Goal: Task Accomplishment & Management: Complete application form

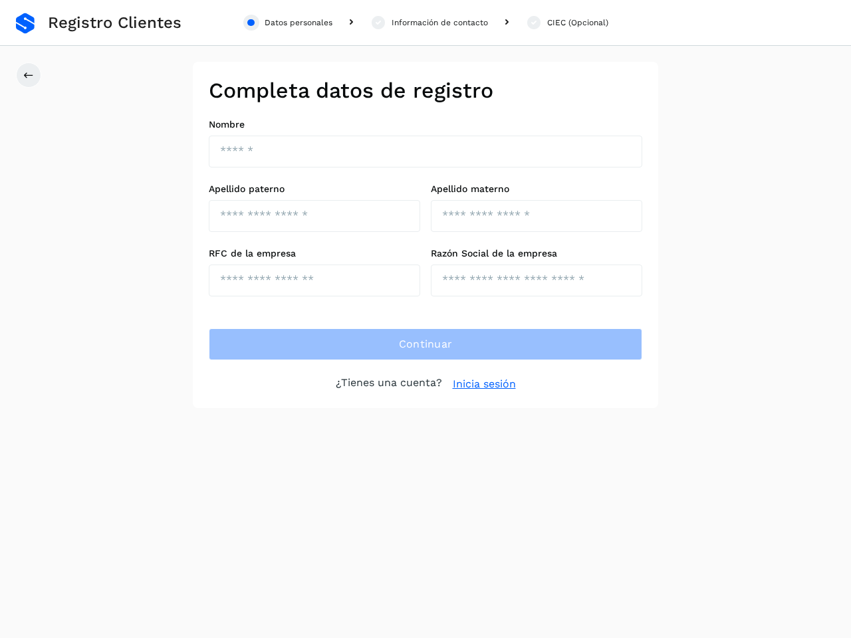
click at [288, 23] on div "Datos personales" at bounding box center [299, 23] width 68 height 12
click at [429, 23] on div "Información de contacto" at bounding box center [439, 23] width 96 height 12
click at [566, 23] on div "CIEC (Opcional)" at bounding box center [577, 23] width 61 height 12
click at [29, 75] on icon at bounding box center [28, 75] width 11 height 11
